Goal: Check status: Check status

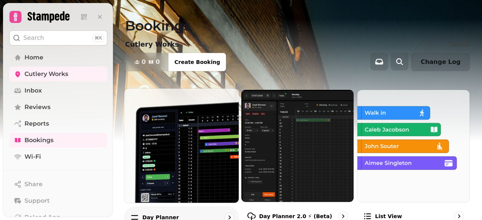
click at [176, 161] on img at bounding box center [182, 146] width 126 height 126
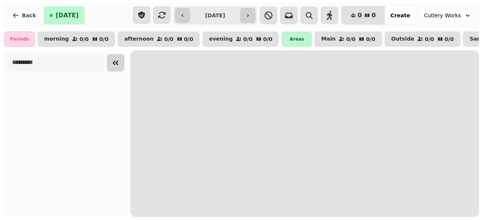
click at [117, 67] on icon "Collapse sidebar" at bounding box center [115, 62] width 9 height 9
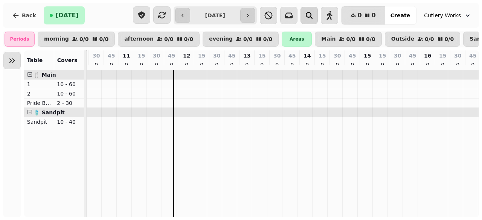
scroll to position [0, 88]
click at [314, 18] on icon "button" at bounding box center [309, 15] width 9 height 9
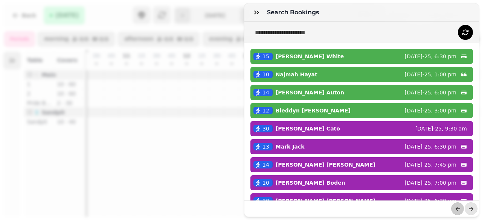
click at [105, 137] on div "Search Bookings 15 [PERSON_NAME] [DATE]-25, 6:30 pm 10 [PERSON_NAME] [DATE]-25,…" at bounding box center [241, 116] width 482 height 208
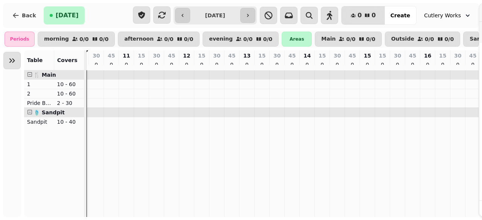
click at [105, 137] on div "Search Bookings 15 [PERSON_NAME] [DATE]-25, 6:30 pm 10 [PERSON_NAME] [DATE]-25,…" at bounding box center [241, 116] width 482 height 208
